Goal: Information Seeking & Learning: Learn about a topic

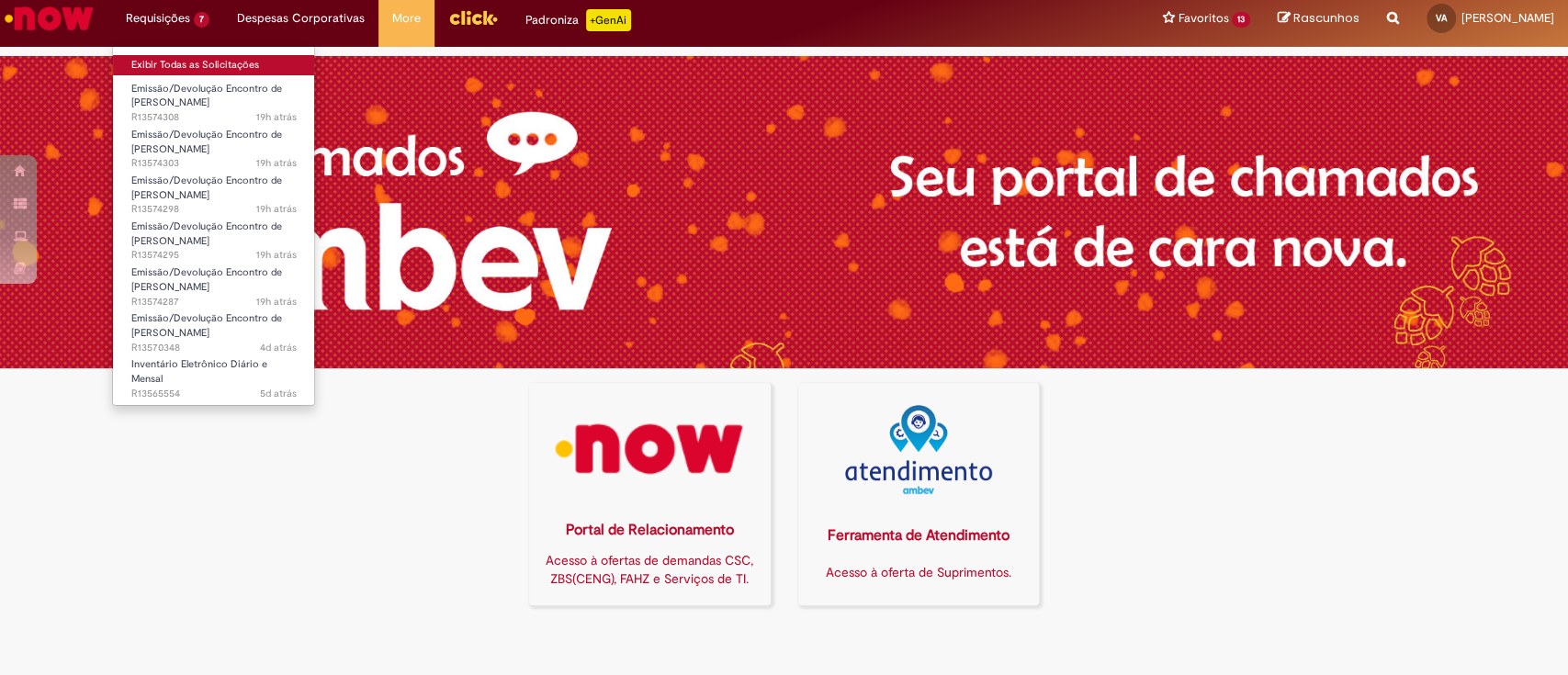
click at [182, 66] on link "Exibir Todas as Solicitações" at bounding box center [213, 65] width 202 height 20
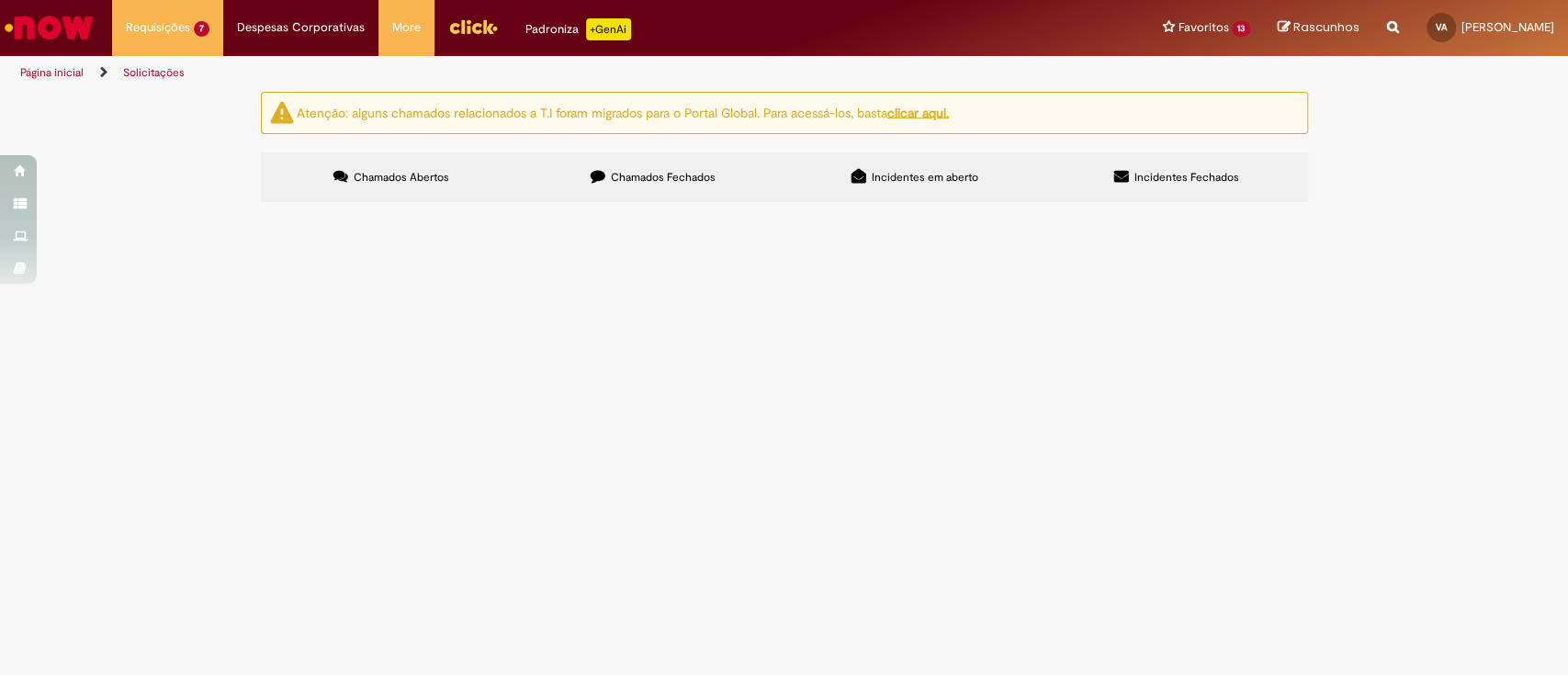
click at [0, 0] on span "Item com erro de integração entre wms e IE." at bounding box center [0, 0] width 0 height 0
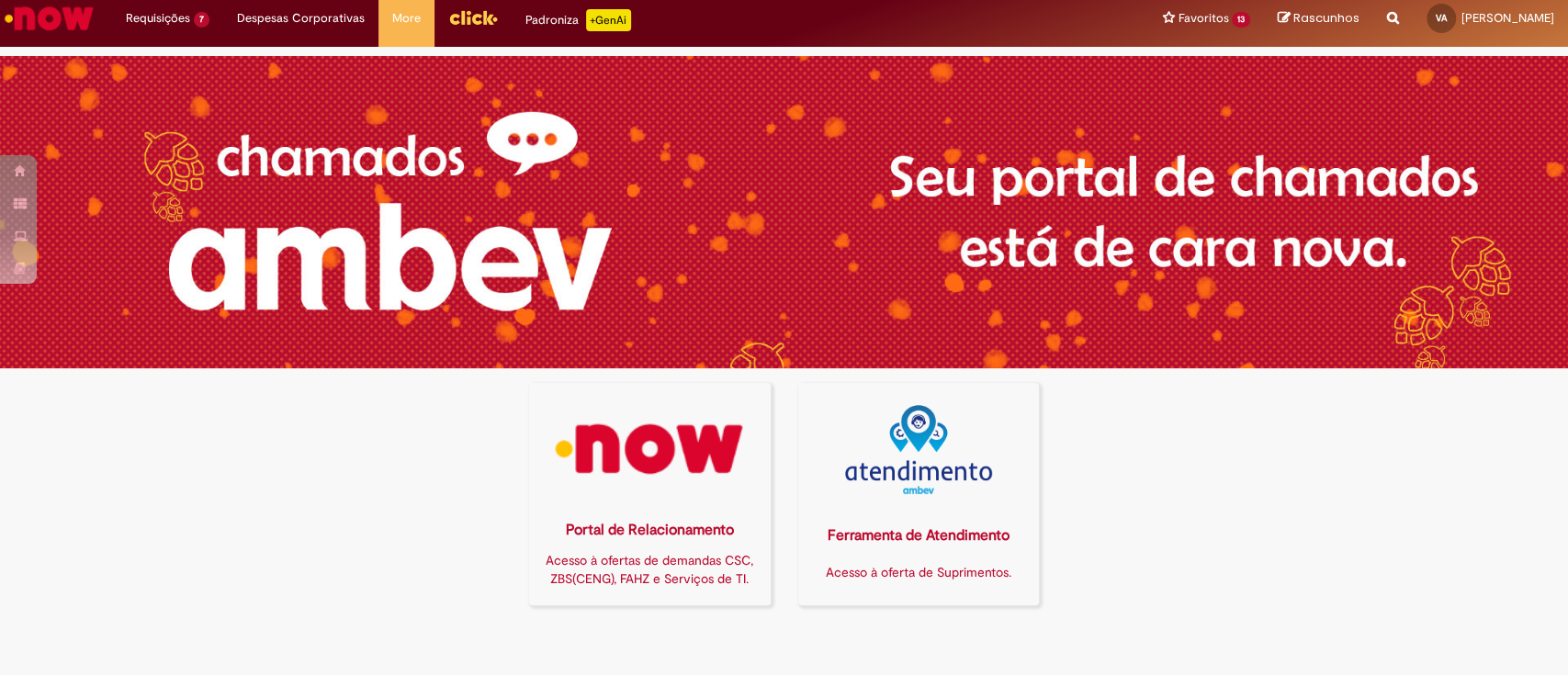
click at [1387, 11] on icon "Search from all sources" at bounding box center [1393, 8] width 12 height 33
click at [1324, 19] on input "text" at bounding box center [1357, 19] width 85 height 31
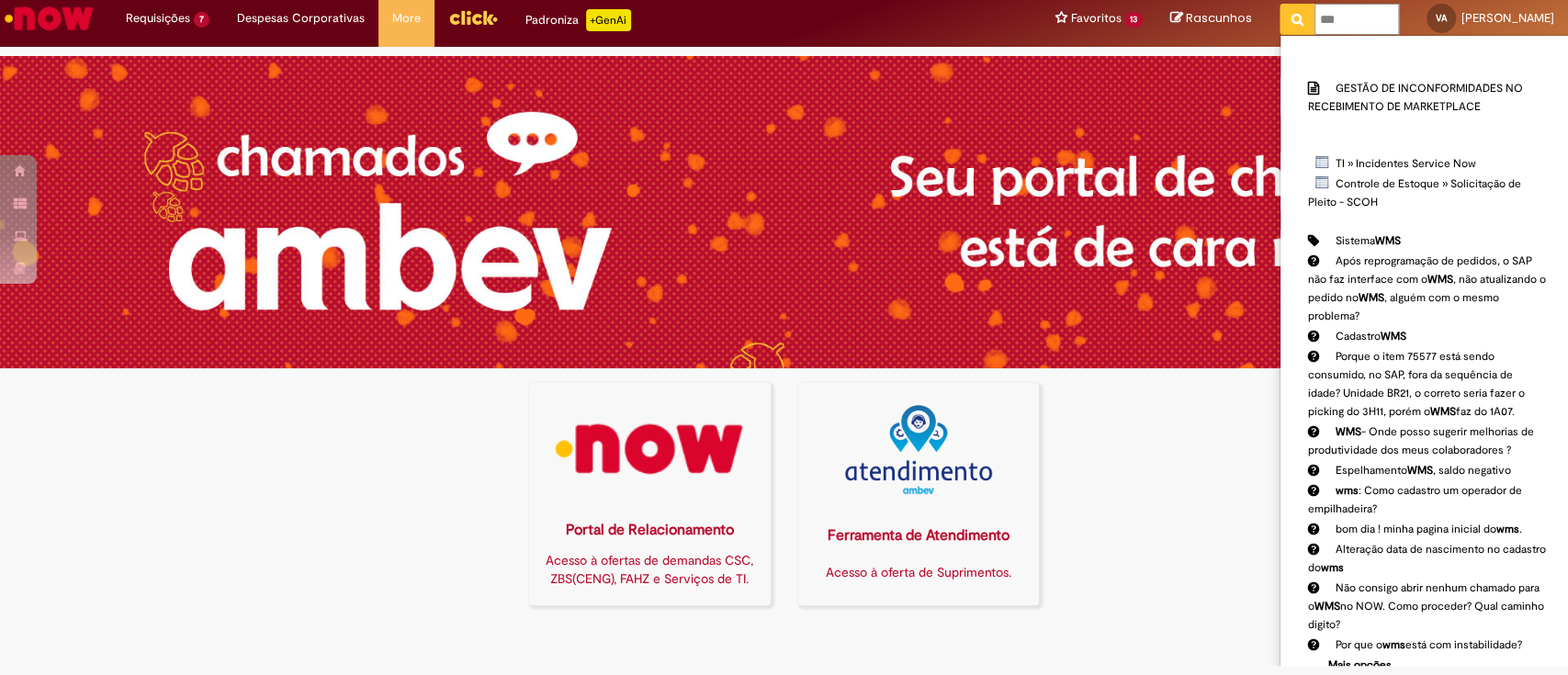
type input "***"
click at [1291, 13] on icon "Pesquisar" at bounding box center [1297, 19] width 12 height 13
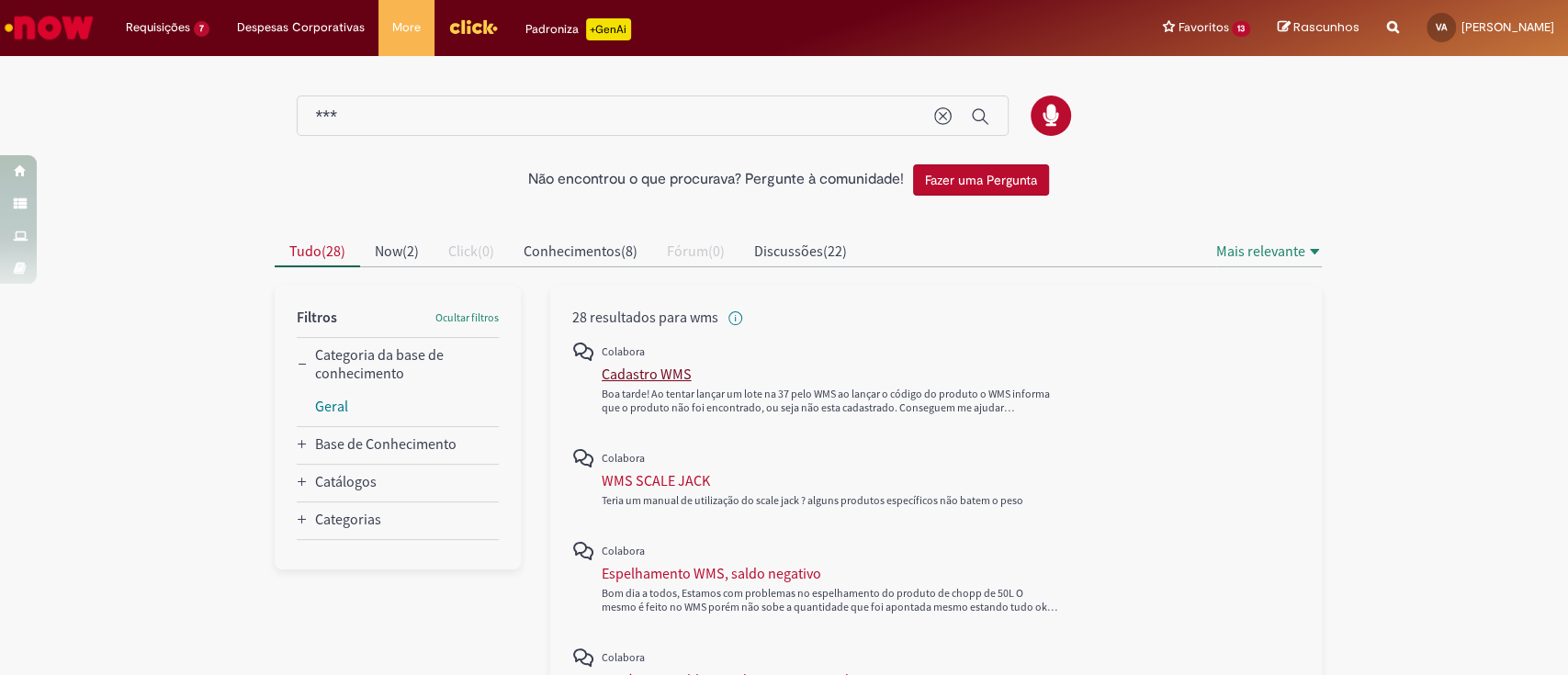
click at [619, 374] on div "Cadastro WMS" at bounding box center [646, 373] width 90 height 19
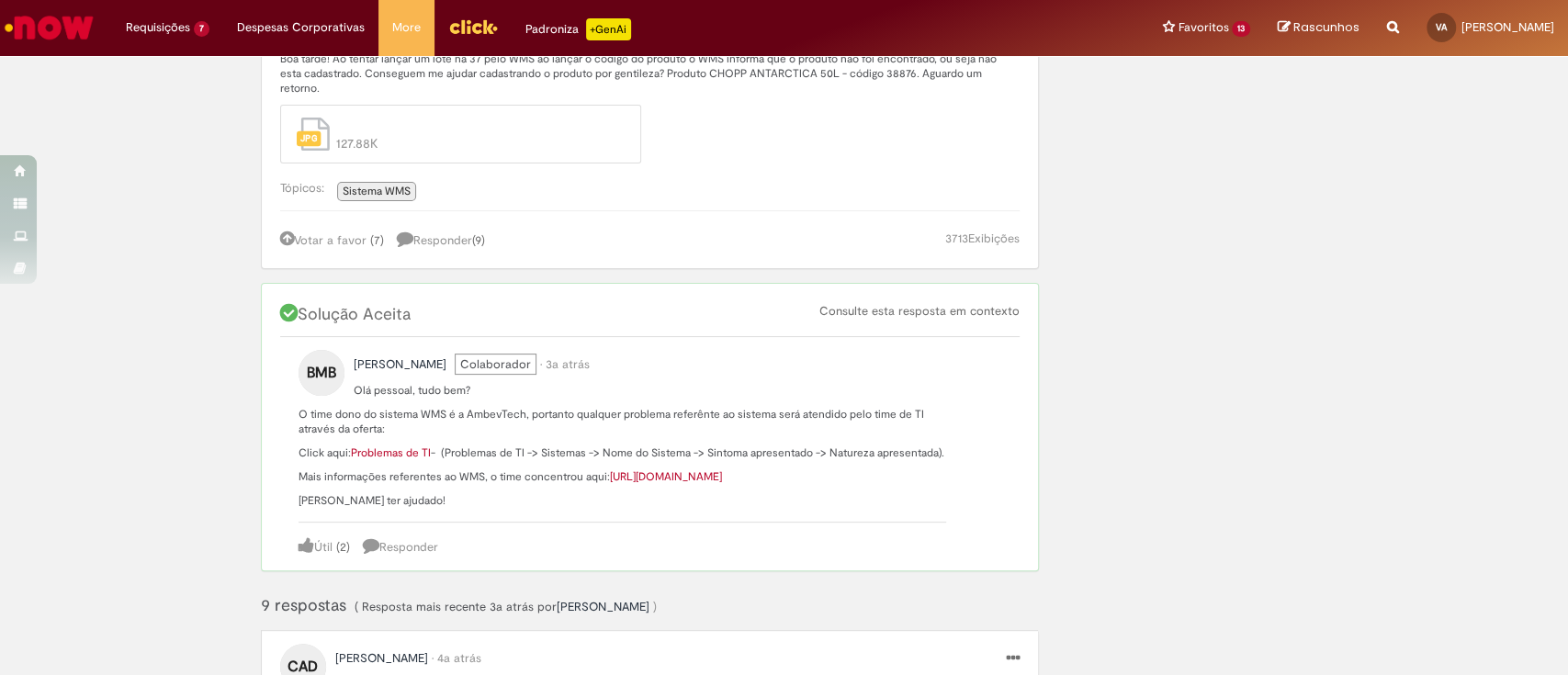
scroll to position [244, 0]
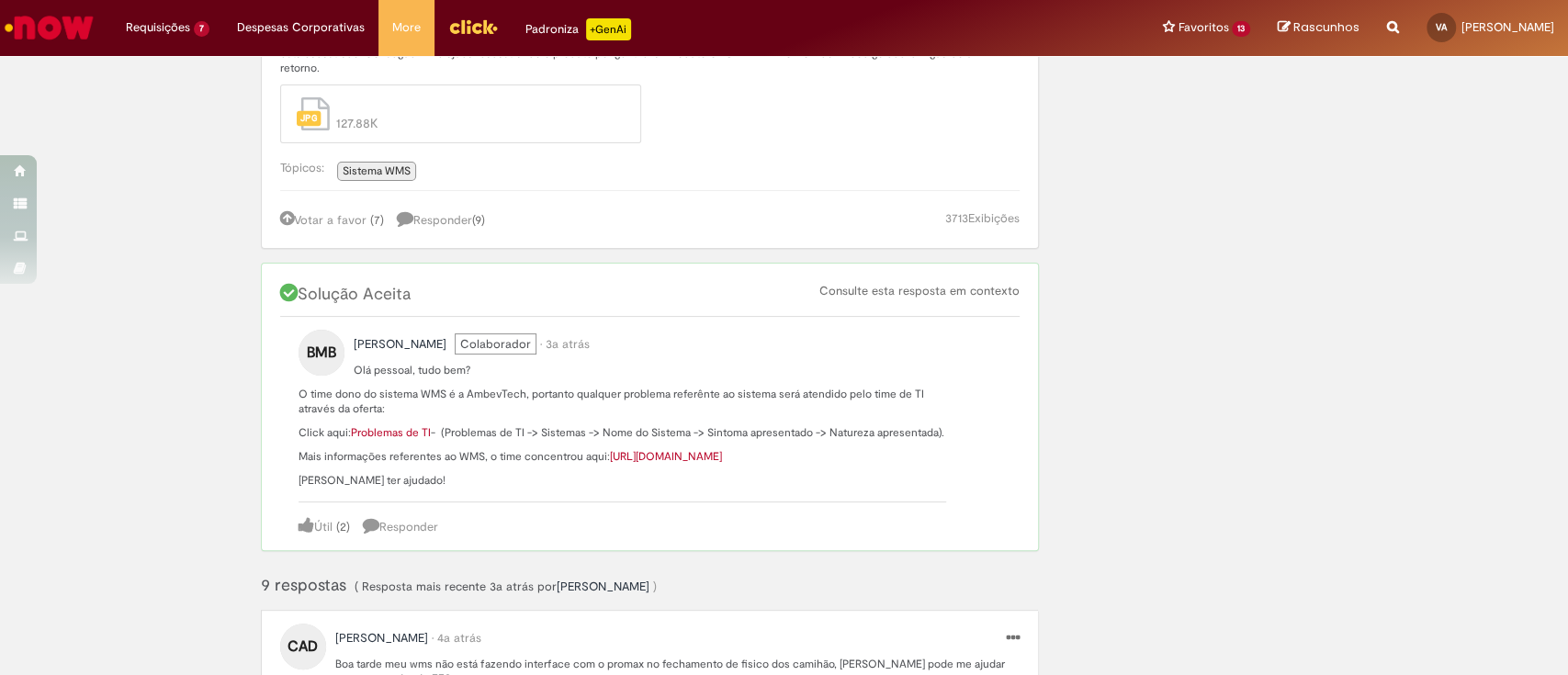
click at [393, 425] on link "Problemas de TI" at bounding box center [391, 431] width 80 height 15
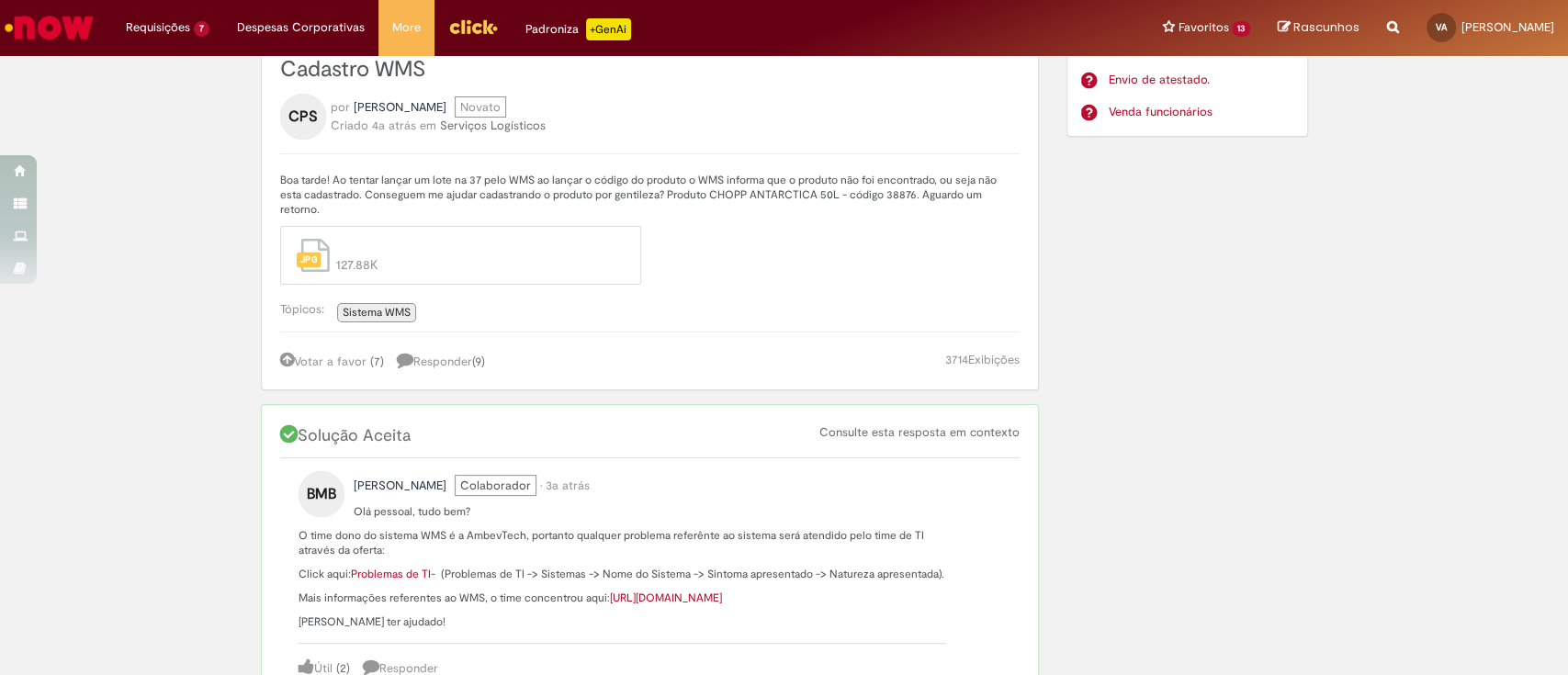
scroll to position [244, 0]
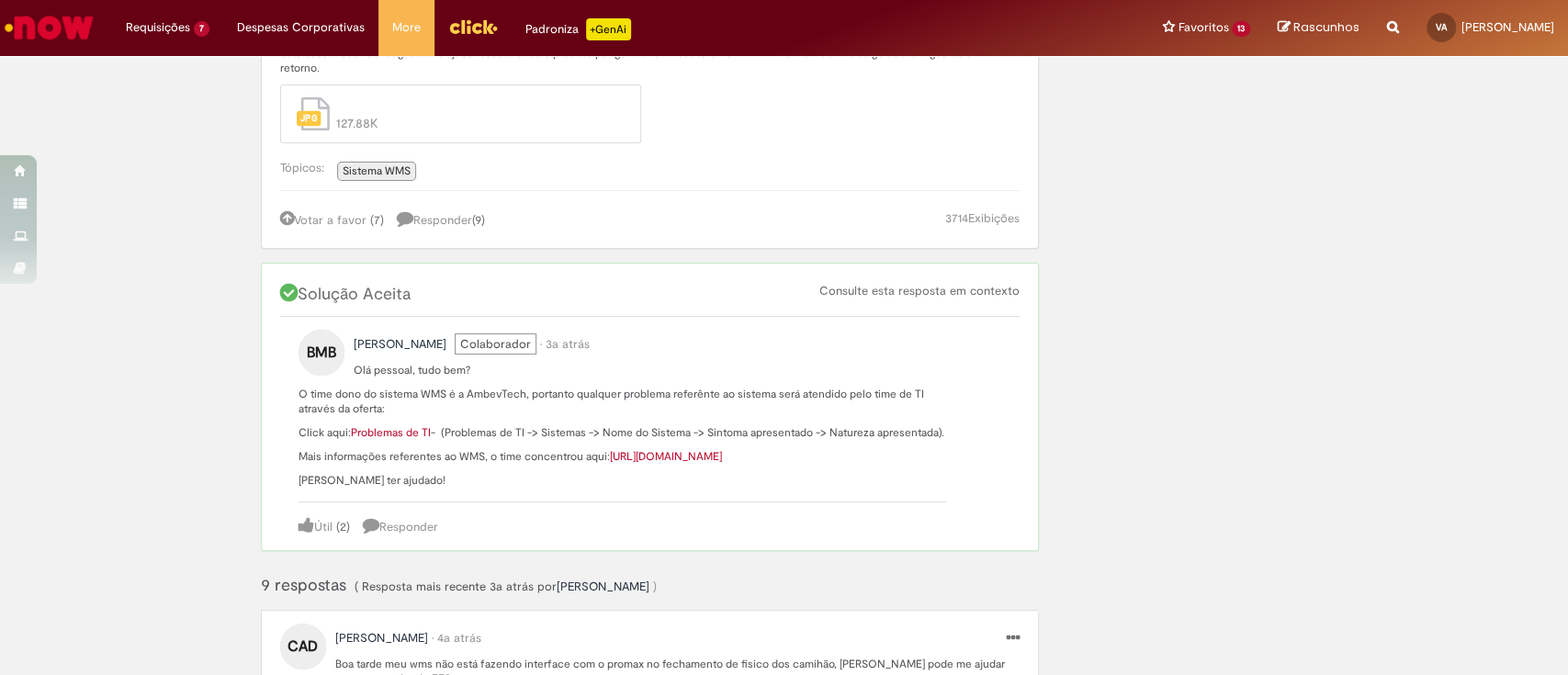
click at [687, 449] on link "[URL][DOMAIN_NAME]" at bounding box center [666, 456] width 112 height 15
